Goal: Entertainment & Leisure: Consume media (video, audio)

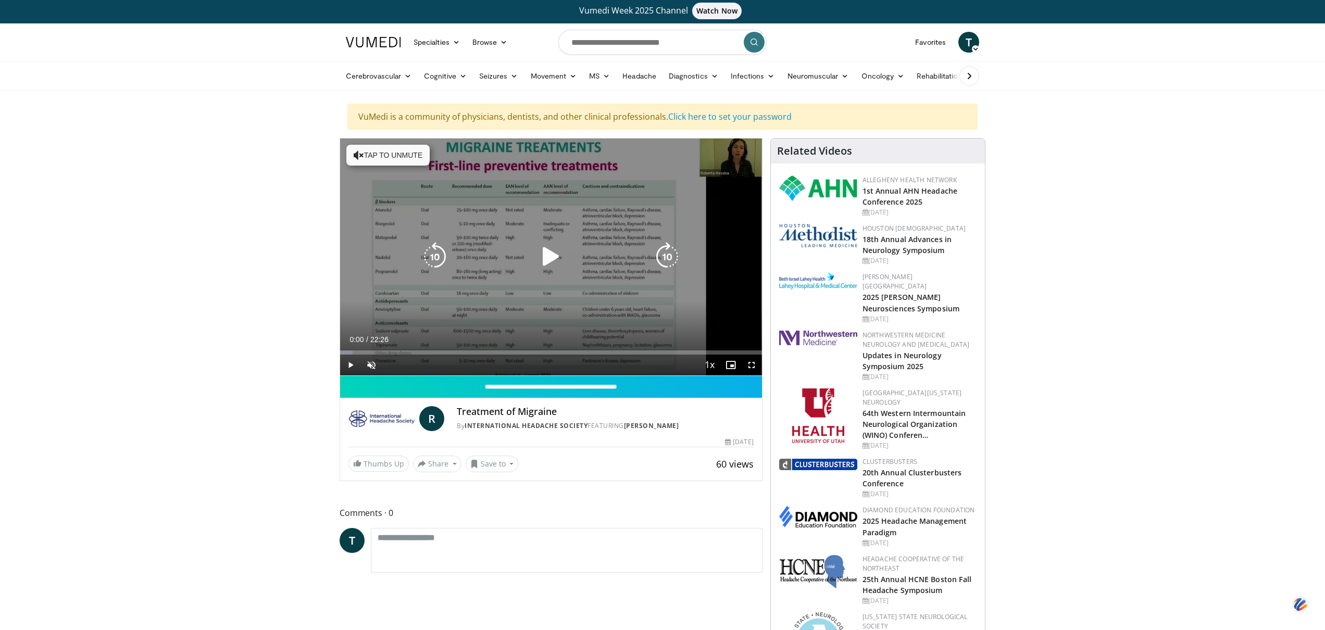
click at [383, 157] on button "Tap to unmute" at bounding box center [387, 155] width 83 height 21
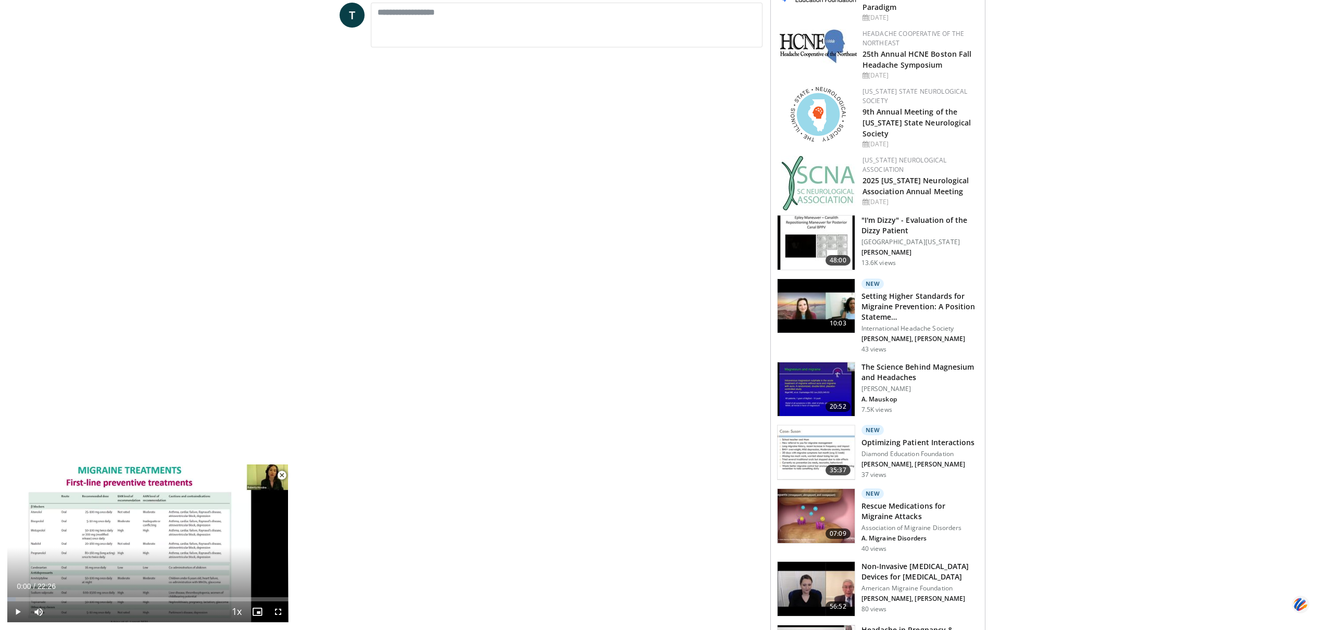
scroll to position [532, 0]
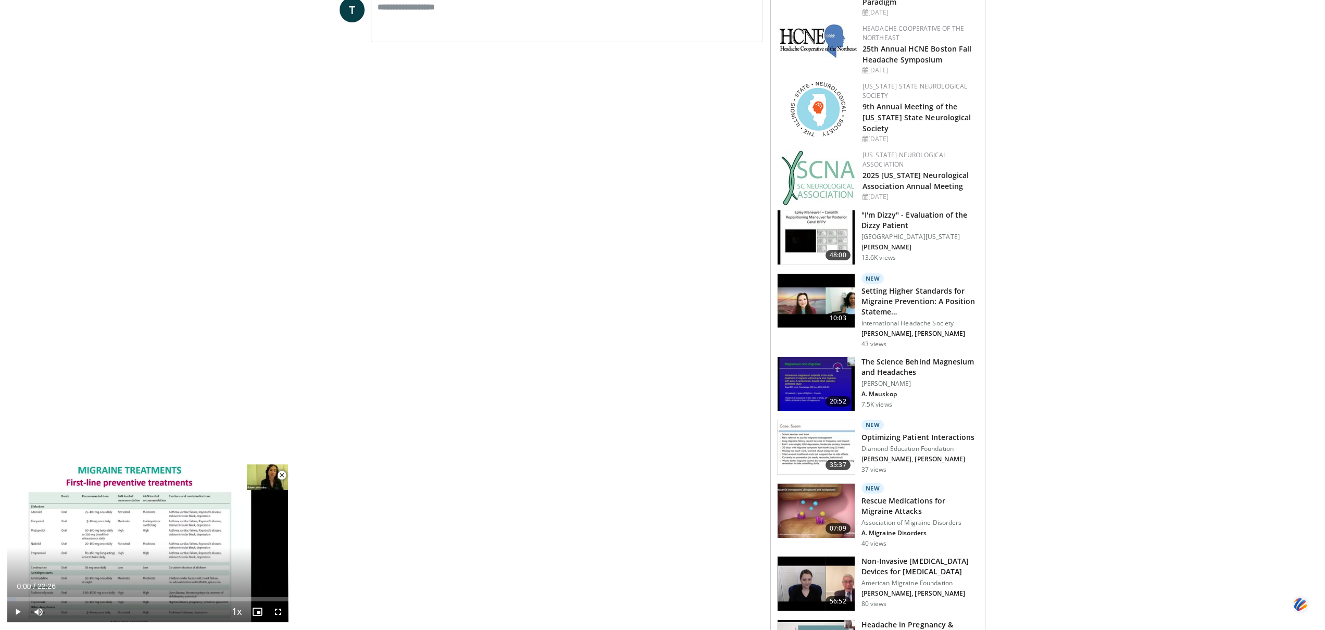
click at [807, 373] on img at bounding box center [816, 384] width 77 height 54
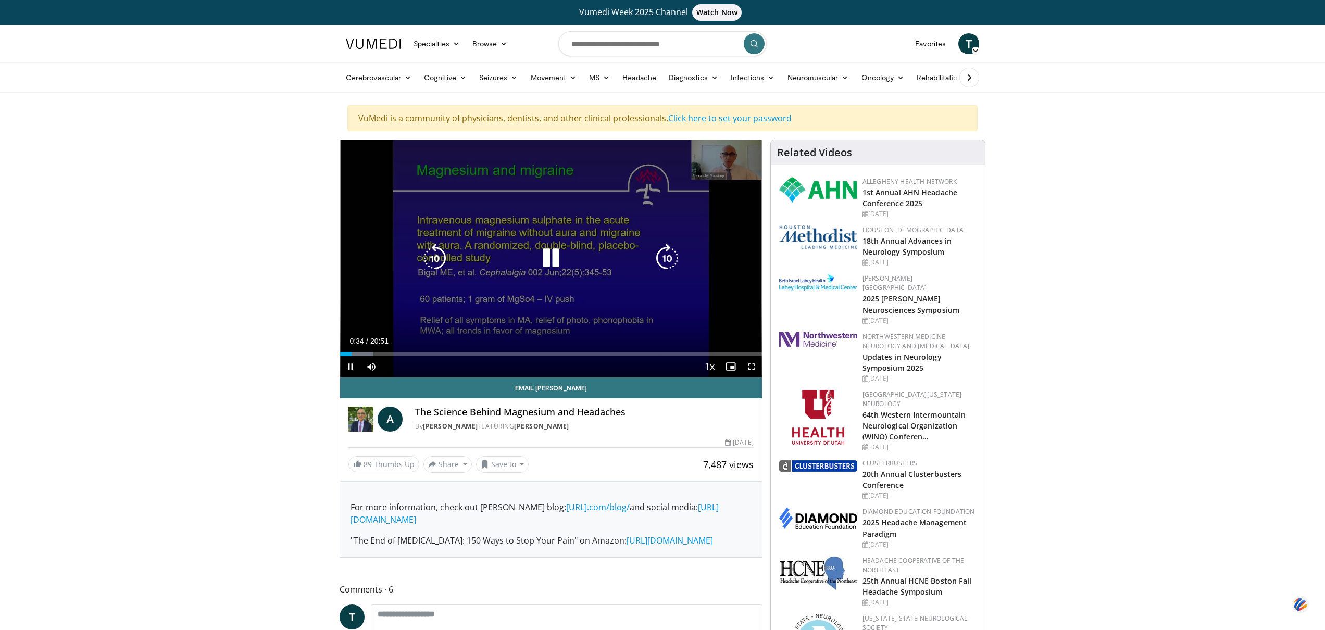
click at [734, 169] on div "10 seconds Tap to unmute" at bounding box center [551, 258] width 422 height 237
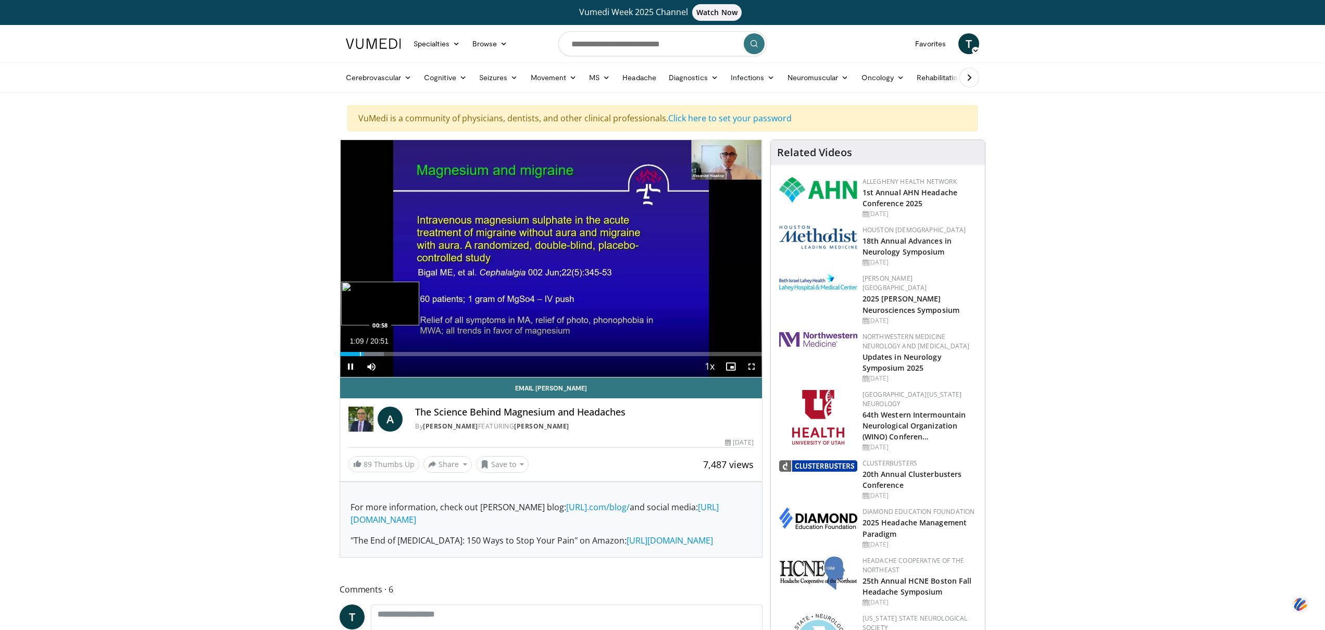
click at [360, 353] on div "Progress Bar" at bounding box center [360, 354] width 1 height 4
click at [353, 363] on span "Video Player" at bounding box center [350, 366] width 21 height 21
